Goal: Task Accomplishment & Management: Manage account settings

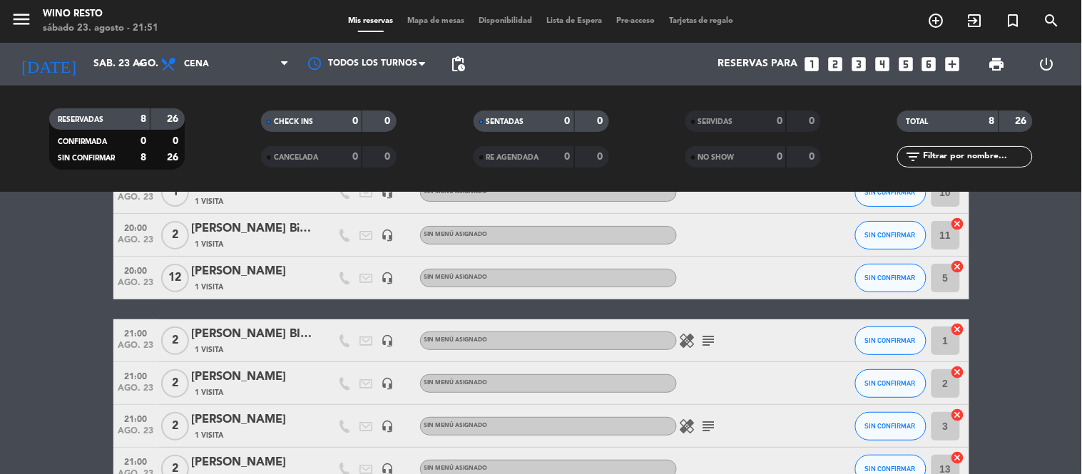
scroll to position [63, 0]
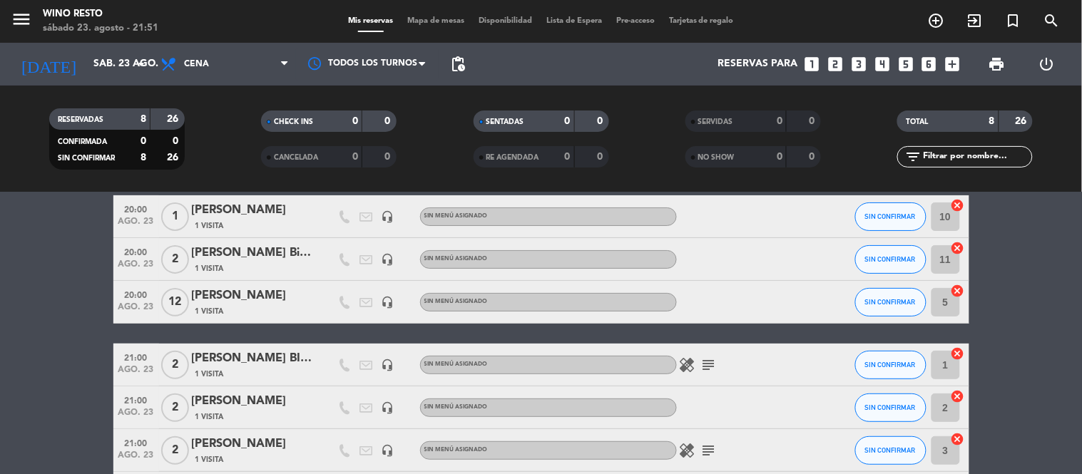
click at [844, 197] on div "20:00 ago. 23 1 [PERSON_NAME] 1 Visita headset_mic Sin menú asignado SIN CONFIR…" at bounding box center [541, 217] width 856 height 43
click at [876, 213] on span "SIN CONFIRMAR" at bounding box center [890, 217] width 51 height 8
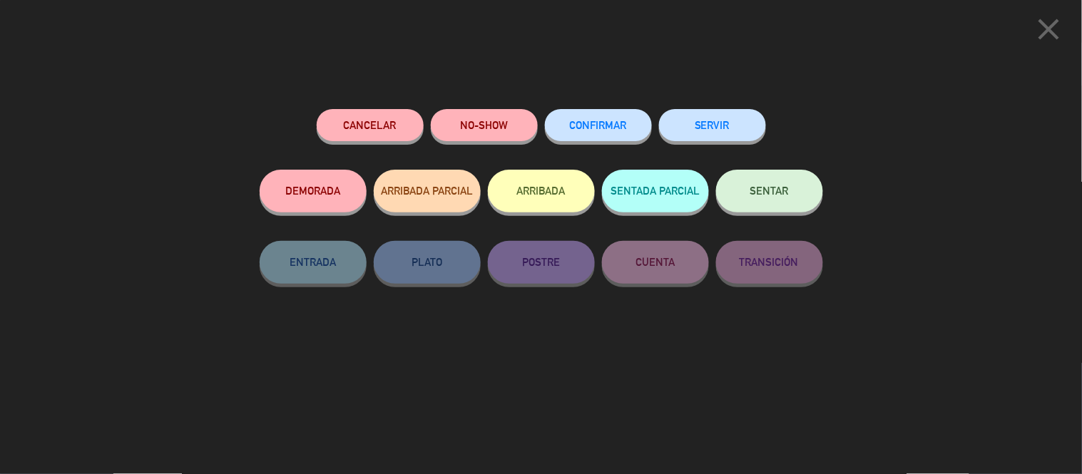
click at [614, 130] on span "CONFIRMAR" at bounding box center [598, 125] width 57 height 12
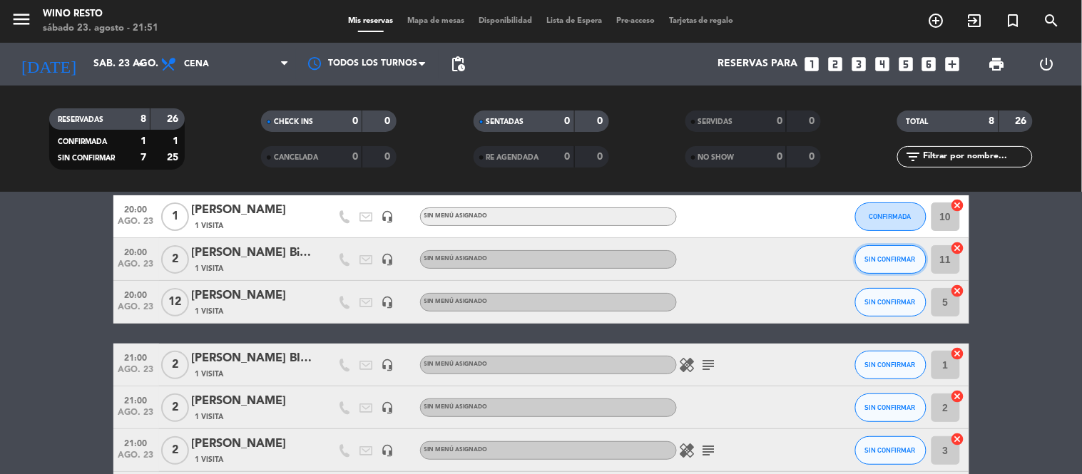
click at [881, 261] on span "SIN CONFIRMAR" at bounding box center [890, 259] width 51 height 8
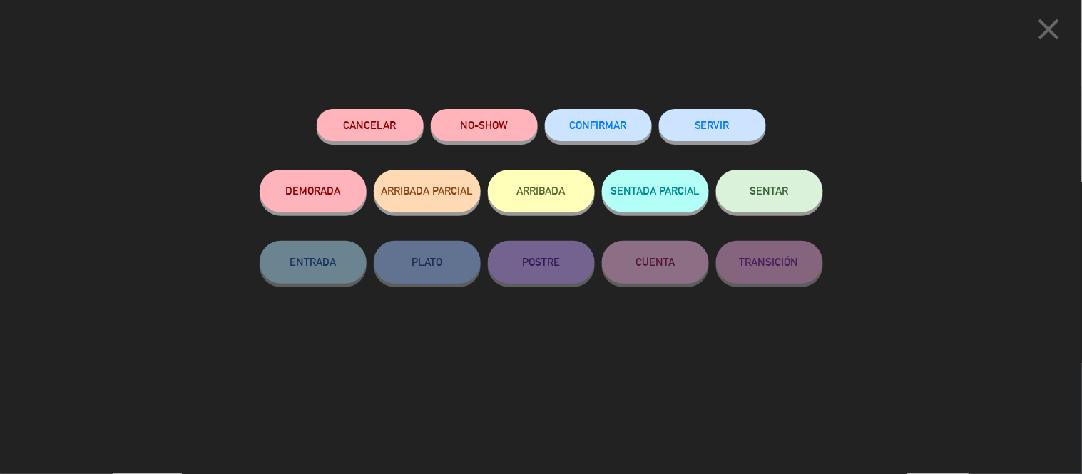
click at [601, 131] on span "CONFIRMAR" at bounding box center [598, 125] width 57 height 12
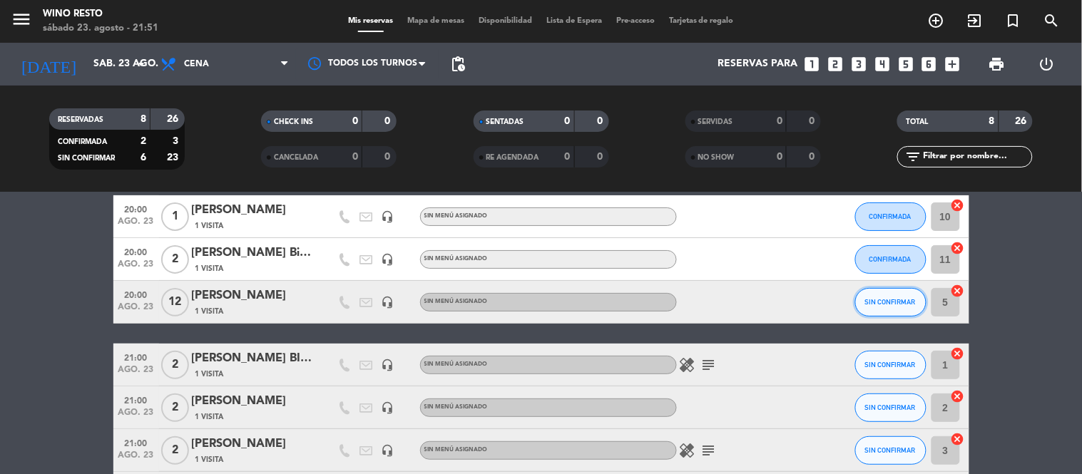
click at [885, 298] on span "SIN CONFIRMAR" at bounding box center [890, 302] width 51 height 8
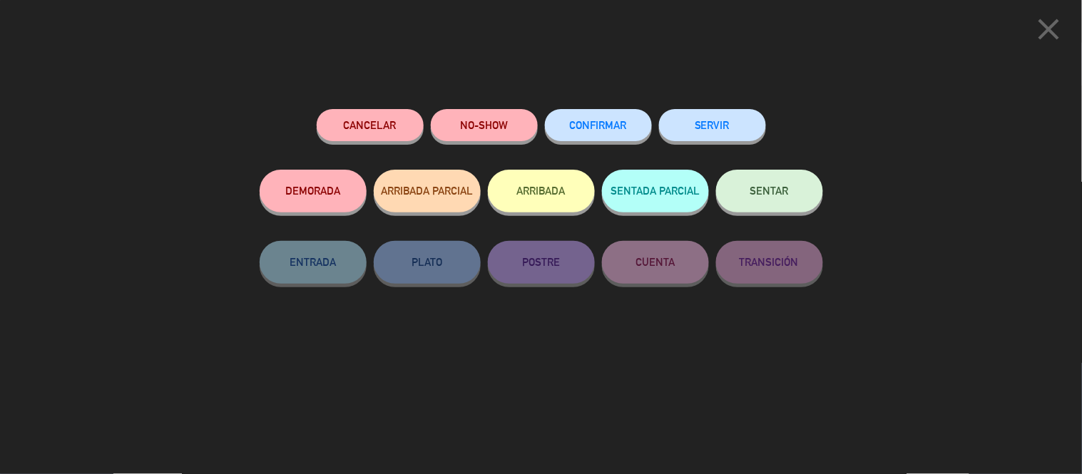
click at [599, 127] on span "CONFIRMAR" at bounding box center [598, 125] width 57 height 12
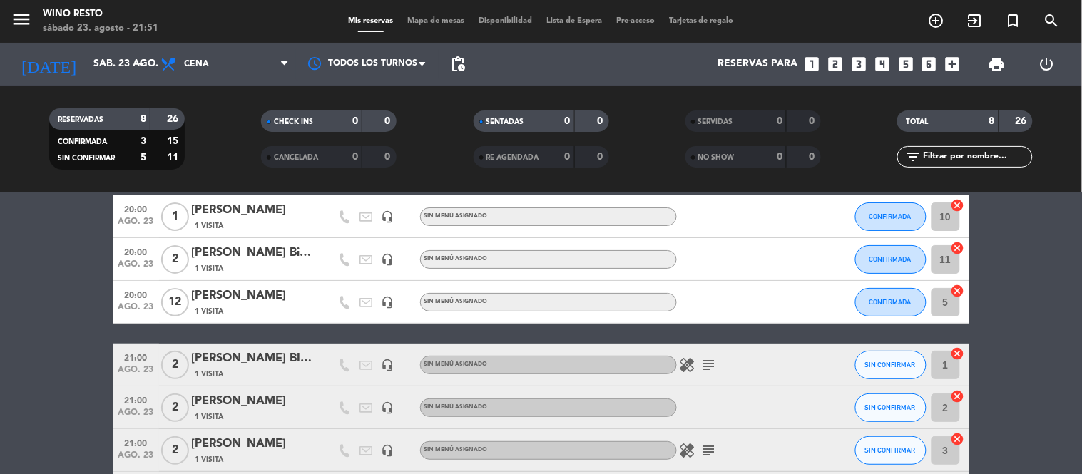
click at [184, 296] on span "12" at bounding box center [175, 302] width 28 height 29
click at [183, 296] on span "12" at bounding box center [175, 302] width 28 height 29
click at [173, 297] on span "12" at bounding box center [175, 302] width 28 height 29
click at [221, 293] on div "[PERSON_NAME]" at bounding box center [252, 296] width 121 height 19
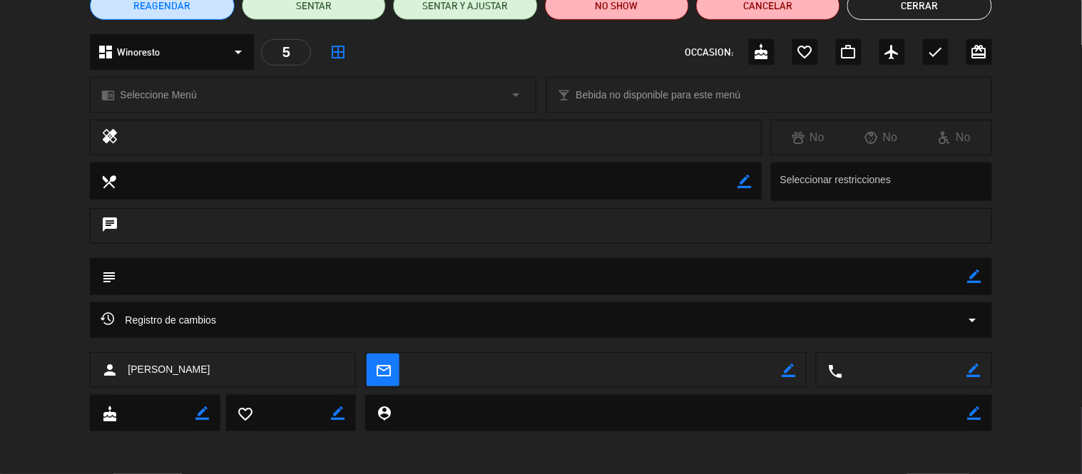
scroll to position [0, 0]
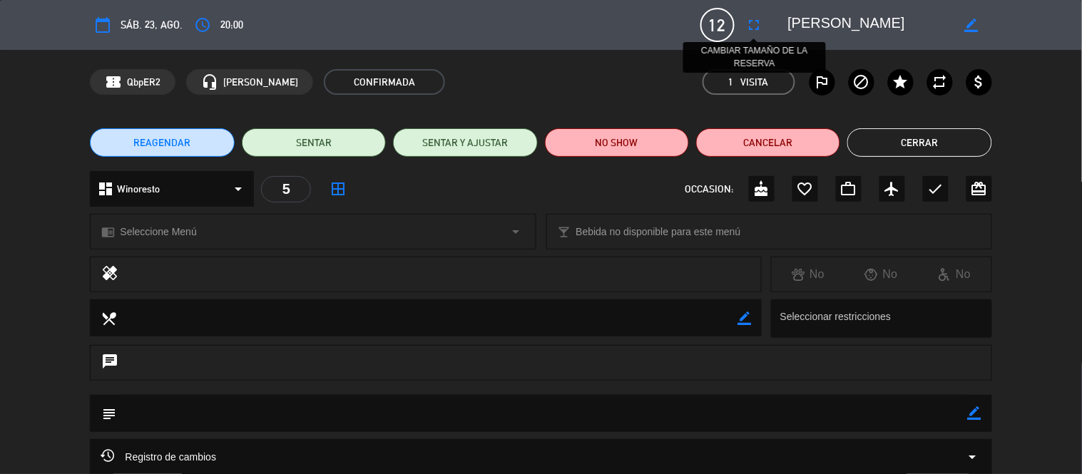
click at [752, 21] on icon "fullscreen" at bounding box center [754, 24] width 17 height 17
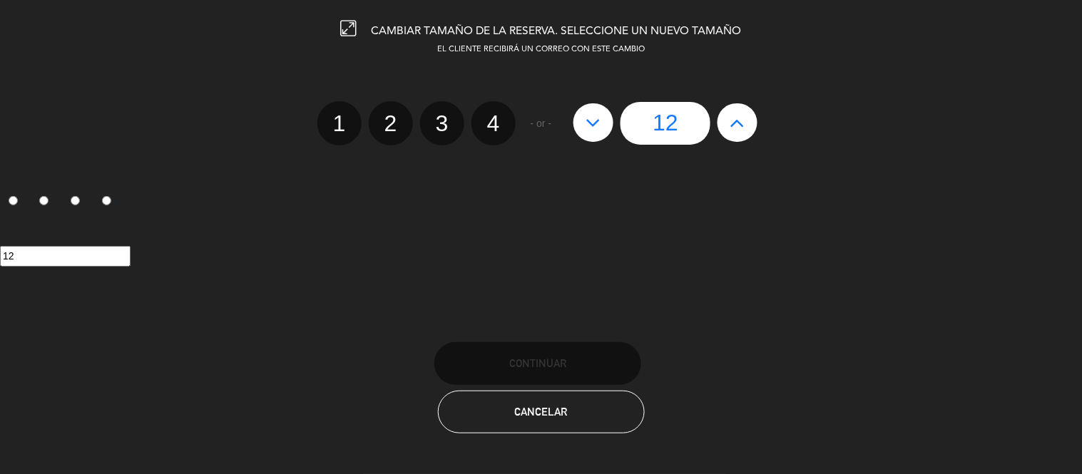
click at [599, 126] on icon at bounding box center [594, 122] width 15 height 23
type input "11"
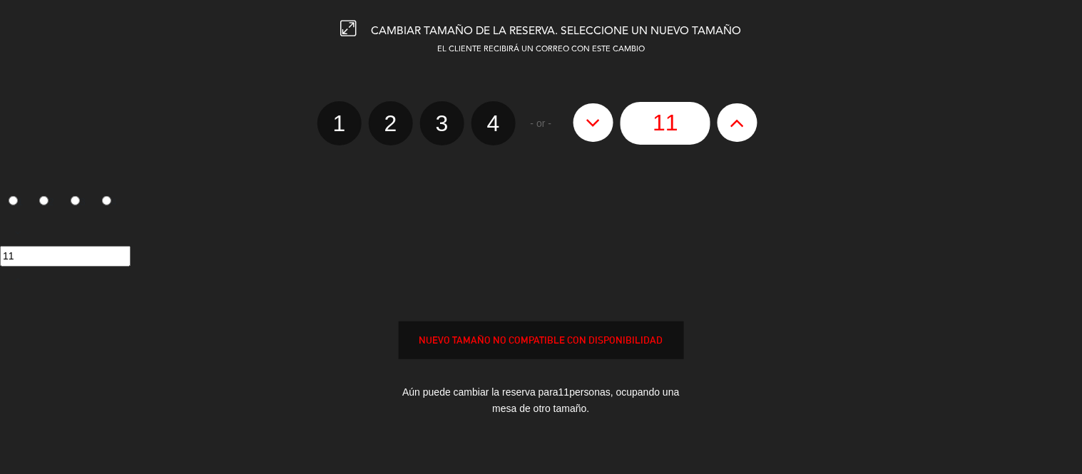
click at [599, 126] on icon at bounding box center [594, 122] width 15 height 23
type input "10"
click at [599, 126] on icon at bounding box center [594, 122] width 15 height 23
type input "9"
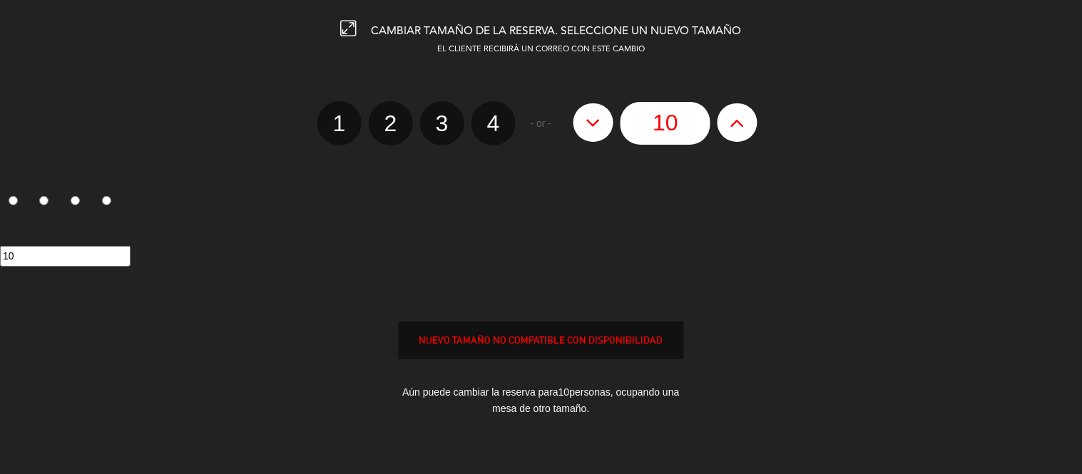
type input "9"
click at [599, 126] on icon at bounding box center [594, 122] width 15 height 23
type input "8"
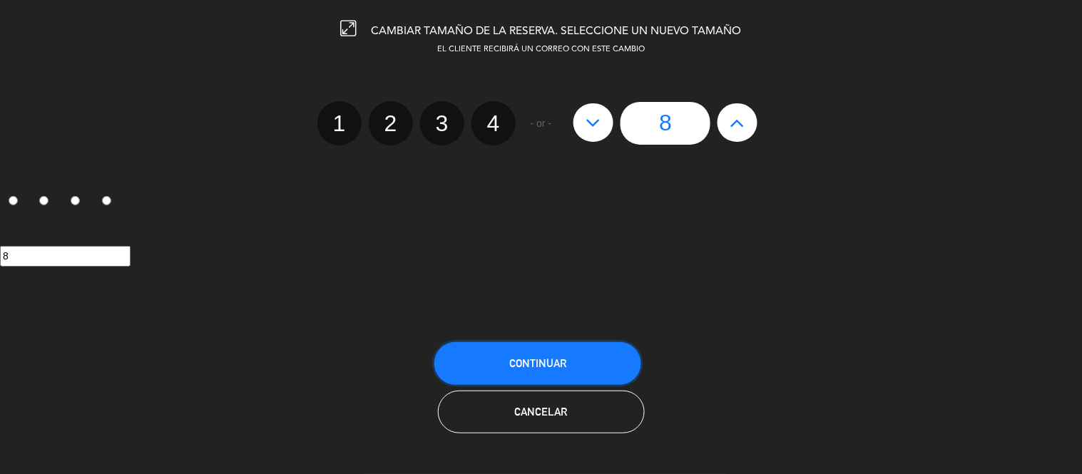
click at [551, 365] on span "Continuar" at bounding box center [537, 363] width 57 height 12
